Goal: Task Accomplishment & Management: Use online tool/utility

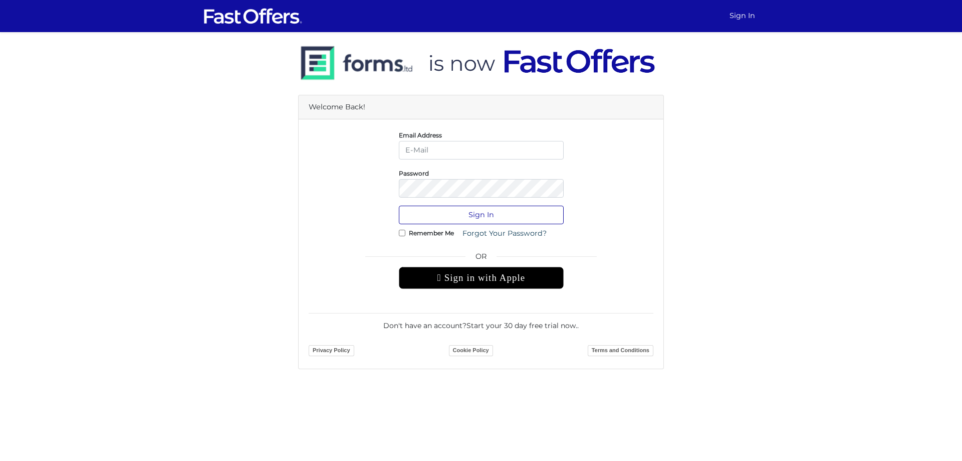
type input "[PERSON_NAME][EMAIL_ADDRESS][DOMAIN_NAME]"
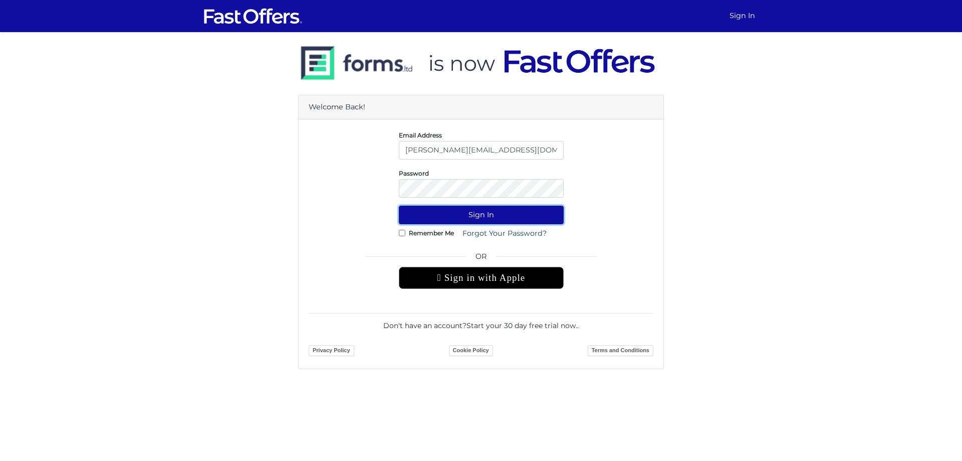
click at [469, 214] on button "Sign In" at bounding box center [481, 214] width 165 height 19
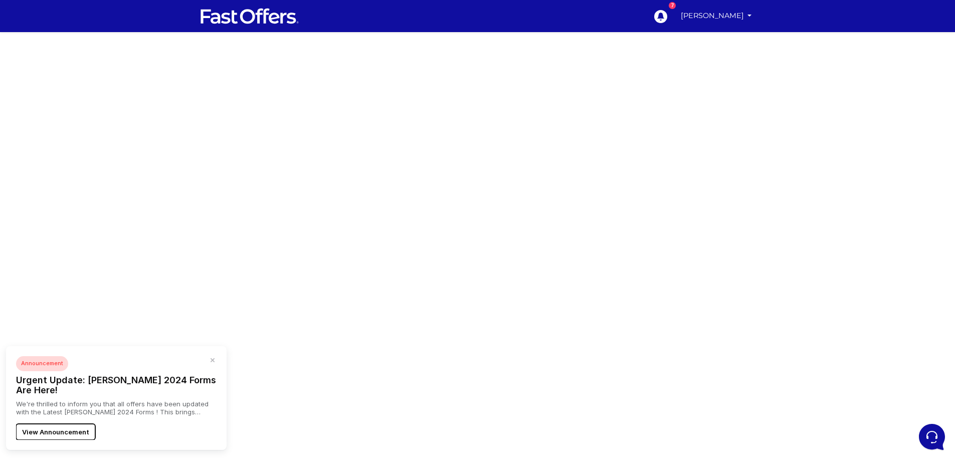
click at [42, 434] on button "View Announcement" at bounding box center [55, 432] width 79 height 16
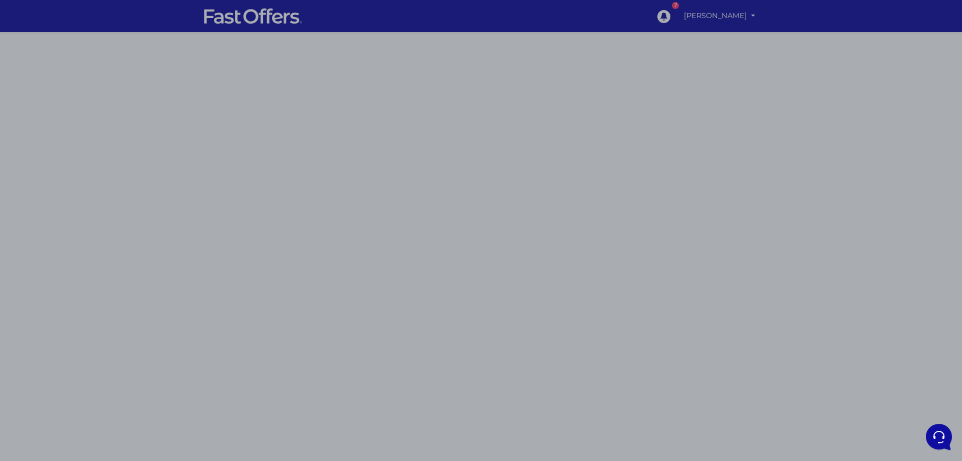
click at [684, 242] on div at bounding box center [481, 230] width 962 height 461
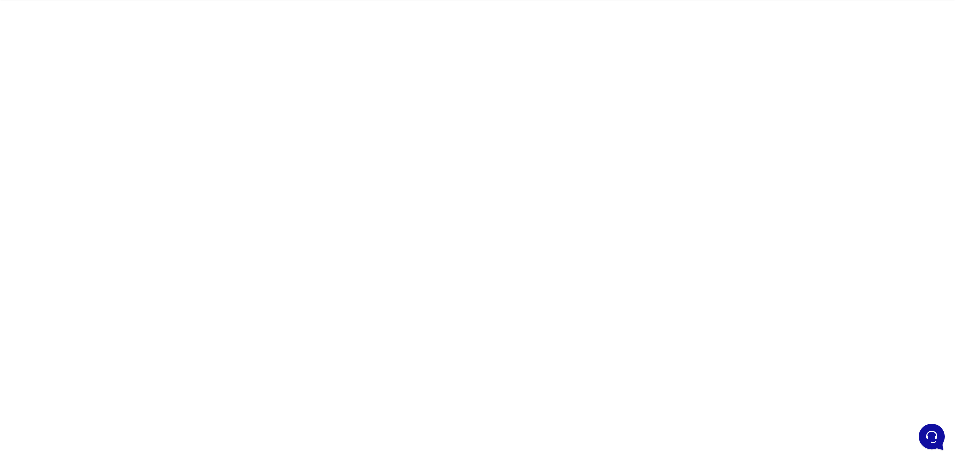
scroll to position [50, 0]
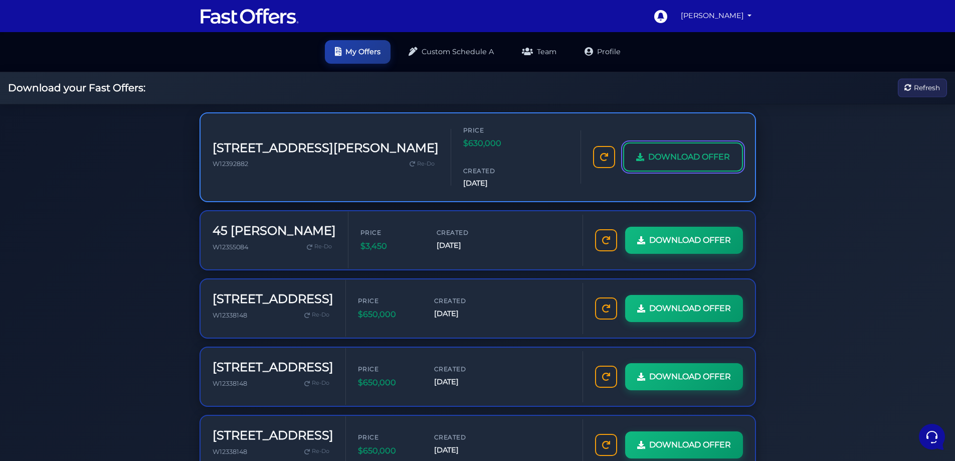
click at [727, 150] on span "DOWNLOAD OFFER" at bounding box center [689, 156] width 82 height 13
